Goal: Task Accomplishment & Management: Use online tool/utility

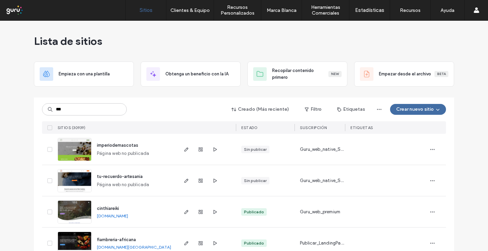
click at [87, 104] on input "***" at bounding box center [84, 109] width 85 height 12
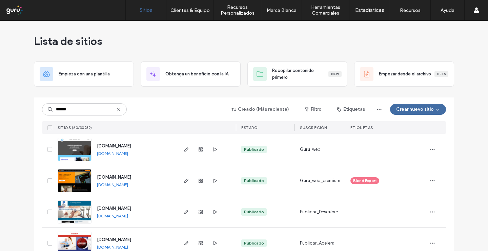
type input "******"
click at [71, 179] on img at bounding box center [74, 192] width 33 height 46
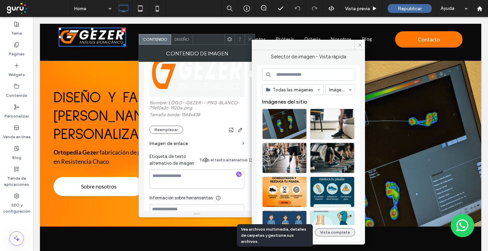
click at [338, 231] on button "Vista completa" at bounding box center [335, 232] width 40 height 8
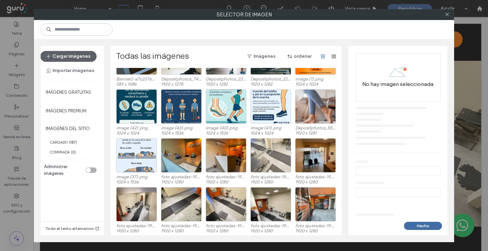
scroll to position [42, 0]
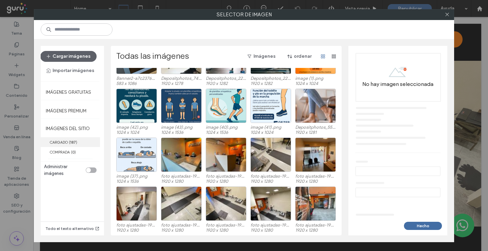
click at [77, 143] on span "( 187 )" at bounding box center [73, 142] width 8 height 5
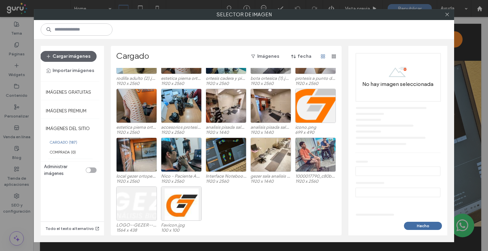
scroll to position [1688, 0]
click at [135, 194] on div "Seleccione" at bounding box center [136, 203] width 41 height 34
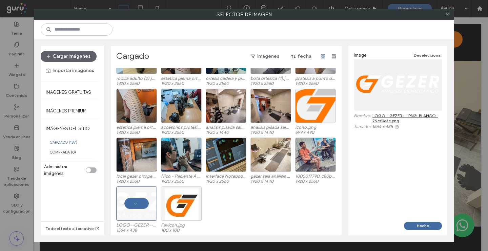
click at [391, 114] on link "LOGO--GEZER---PNG-BLANCO-79ef0a3c.png" at bounding box center [408, 118] width 70 height 10
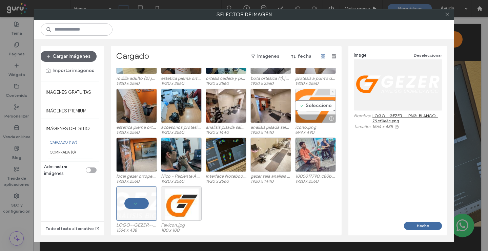
click at [315, 110] on div "Seleccione" at bounding box center [315, 106] width 41 height 34
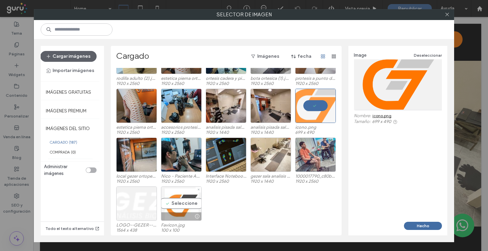
click at [169, 205] on div "Seleccione" at bounding box center [181, 203] width 41 height 34
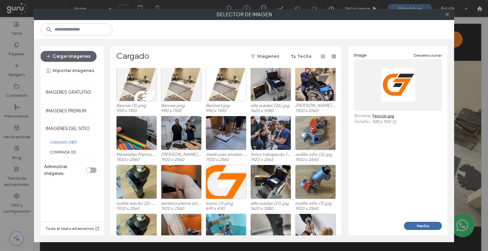
scroll to position [1519, 0]
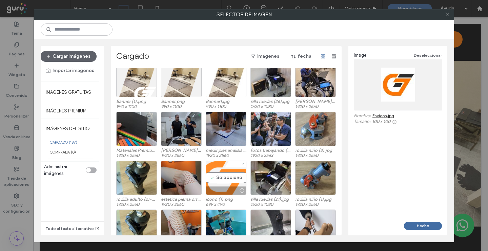
click at [226, 177] on div "Seleccione" at bounding box center [226, 177] width 41 height 34
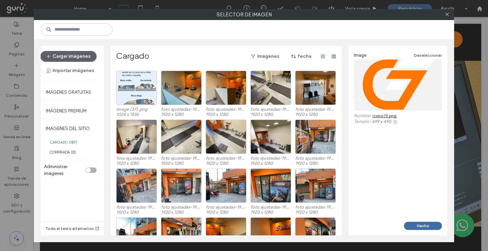
scroll to position [95, 0]
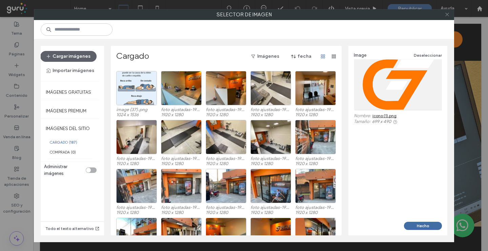
click at [448, 15] on use at bounding box center [447, 14] width 3 height 3
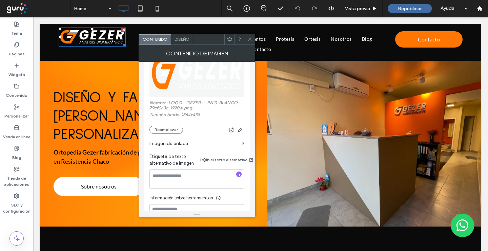
click at [251, 36] on span at bounding box center [250, 39] width 5 height 10
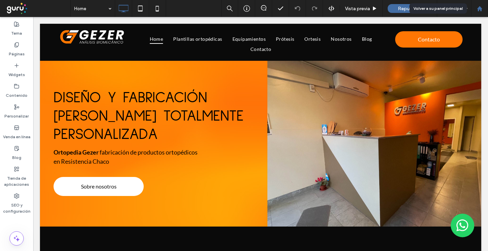
click at [479, 7] on use at bounding box center [479, 8] width 5 height 5
